Goal: Task Accomplishment & Management: Use online tool/utility

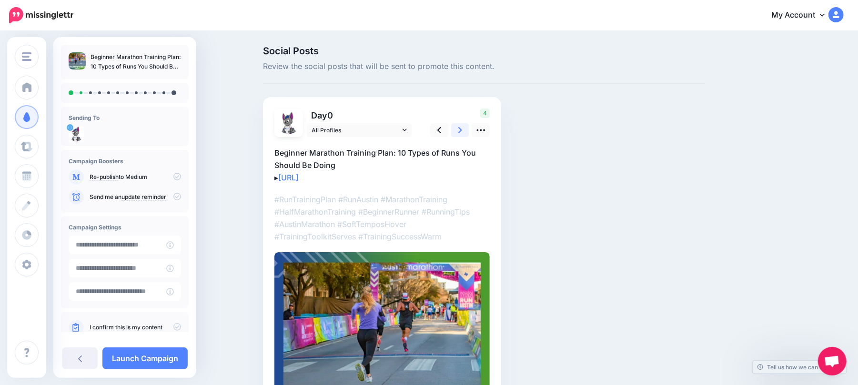
click at [462, 125] on icon at bounding box center [460, 130] width 4 height 10
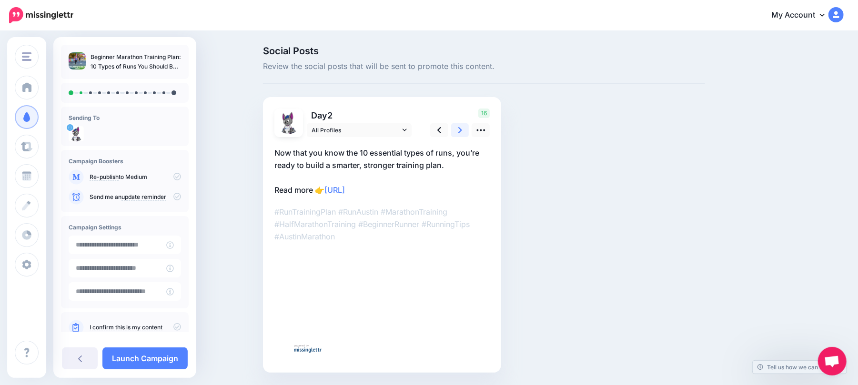
click at [462, 125] on icon at bounding box center [460, 130] width 4 height 10
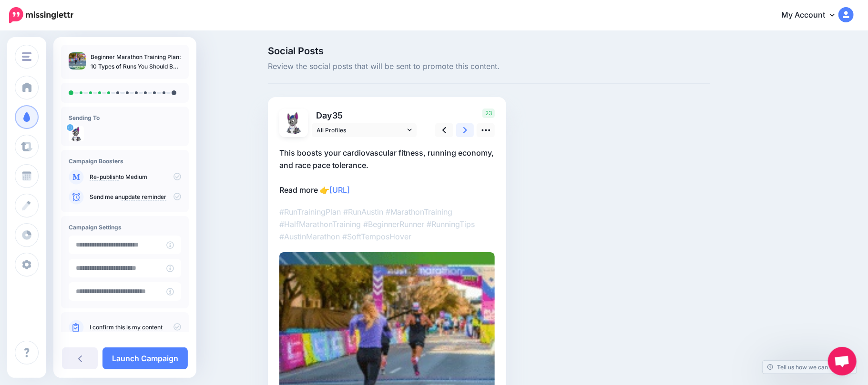
click at [466, 125] on icon at bounding box center [465, 130] width 4 height 10
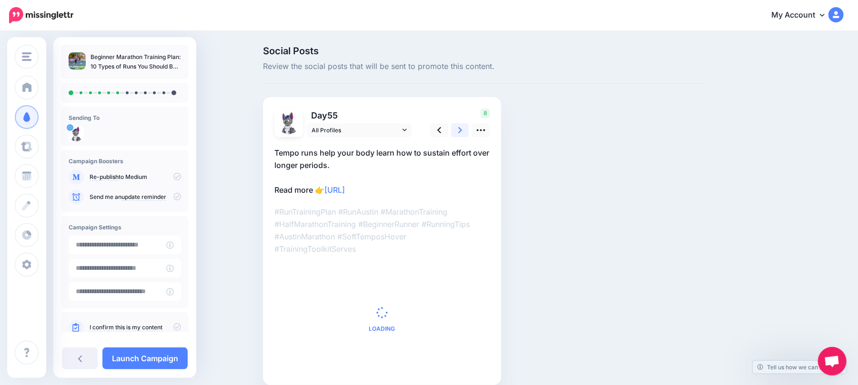
click at [462, 125] on icon at bounding box center [460, 130] width 4 height 10
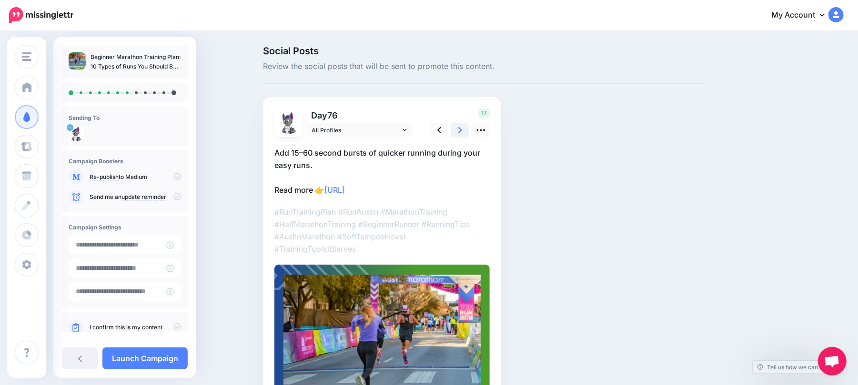
click at [462, 125] on icon at bounding box center [460, 130] width 4 height 10
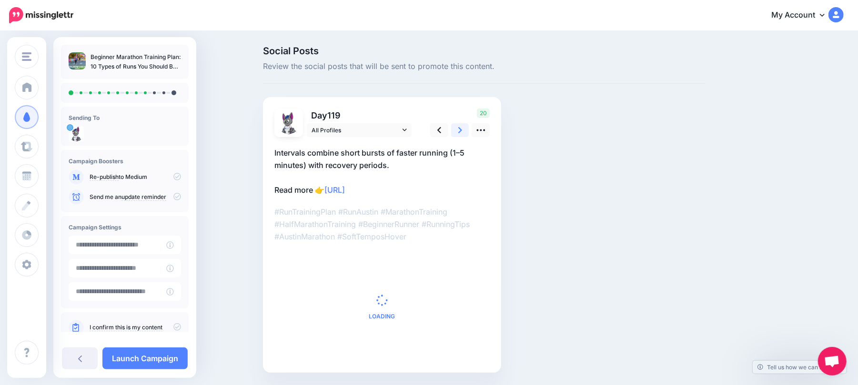
click at [462, 125] on icon at bounding box center [460, 130] width 4 height 10
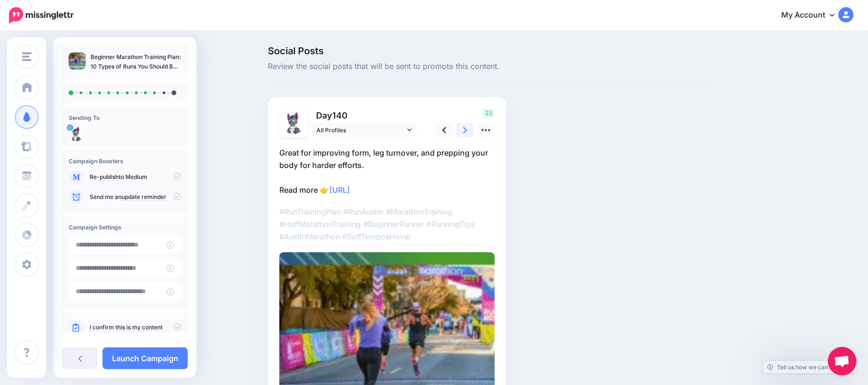
click at [466, 125] on icon at bounding box center [465, 130] width 4 height 10
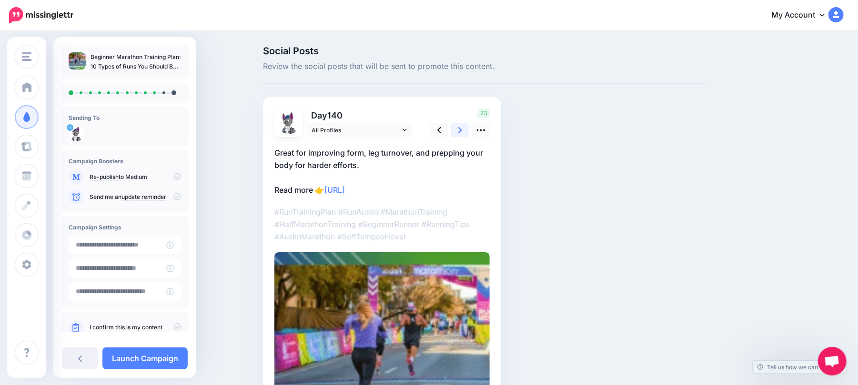
click at [462, 125] on icon at bounding box center [460, 130] width 4 height 10
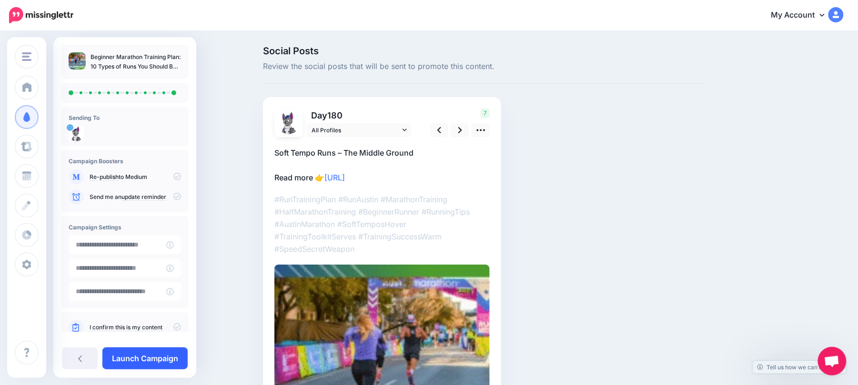
click at [161, 354] on link "Launch Campaign" at bounding box center [144, 359] width 85 height 22
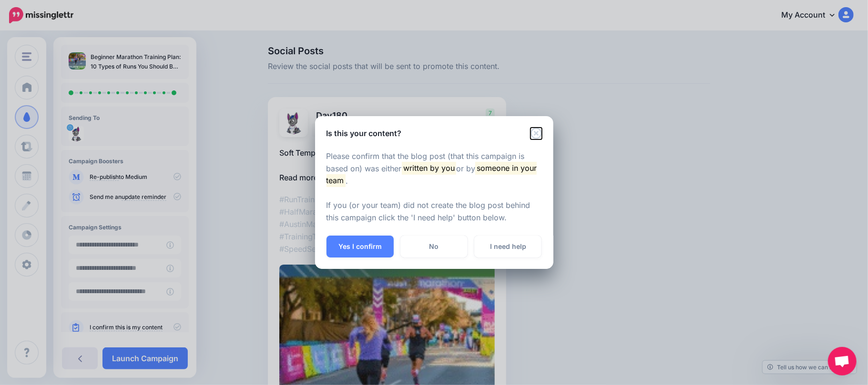
click at [533, 134] on icon "Close" at bounding box center [535, 133] width 11 height 11
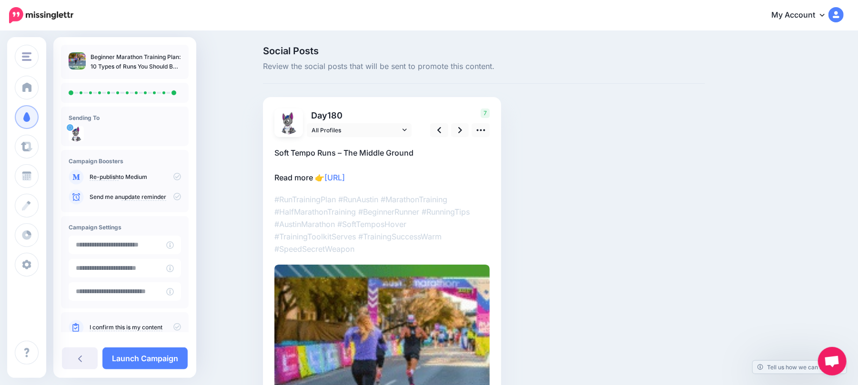
click at [165, 331] on p "I confirm this is my content" at bounding box center [135, 328] width 91 height 9
click at [173, 330] on icon at bounding box center [177, 328] width 8 height 8
click at [164, 346] on div "Beginner Marathon Training Plan: 10 Types of Runs You Should Be Doing Sending To" at bounding box center [124, 207] width 143 height 341
click at [164, 357] on link "Launch Campaign" at bounding box center [144, 359] width 85 height 22
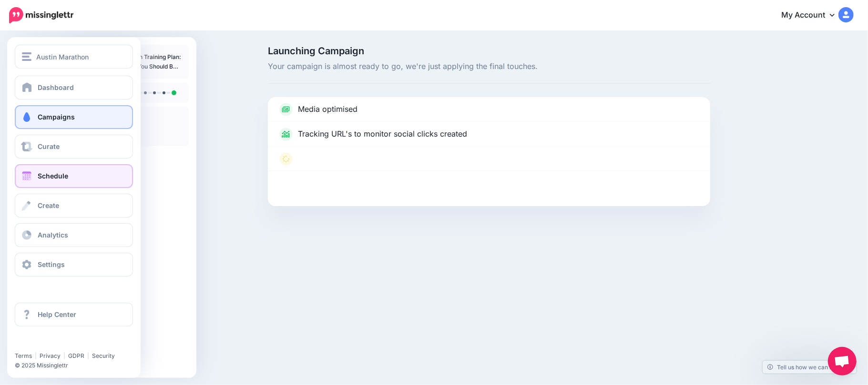
click at [83, 178] on link "Schedule" at bounding box center [74, 176] width 118 height 24
